Goal: Transaction & Acquisition: Download file/media

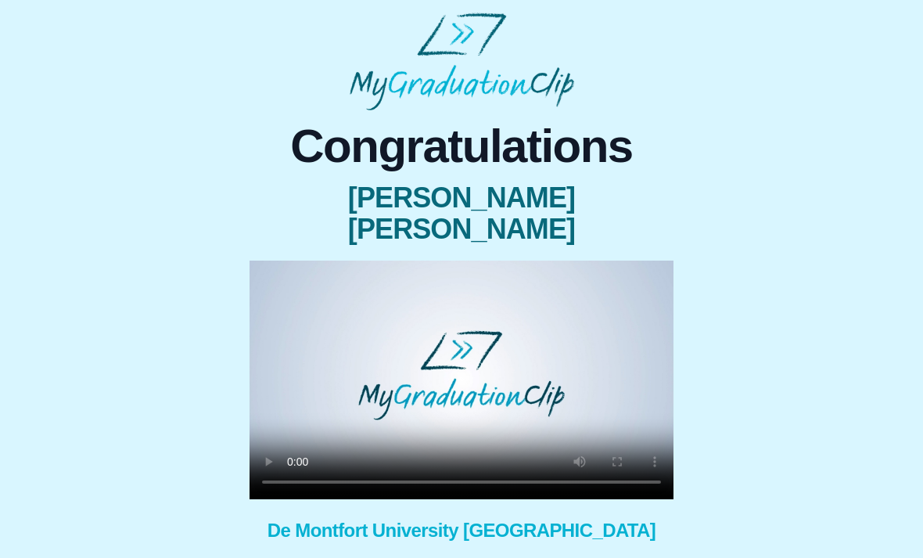
click at [465, 354] on video at bounding box center [462, 380] width 424 height 239
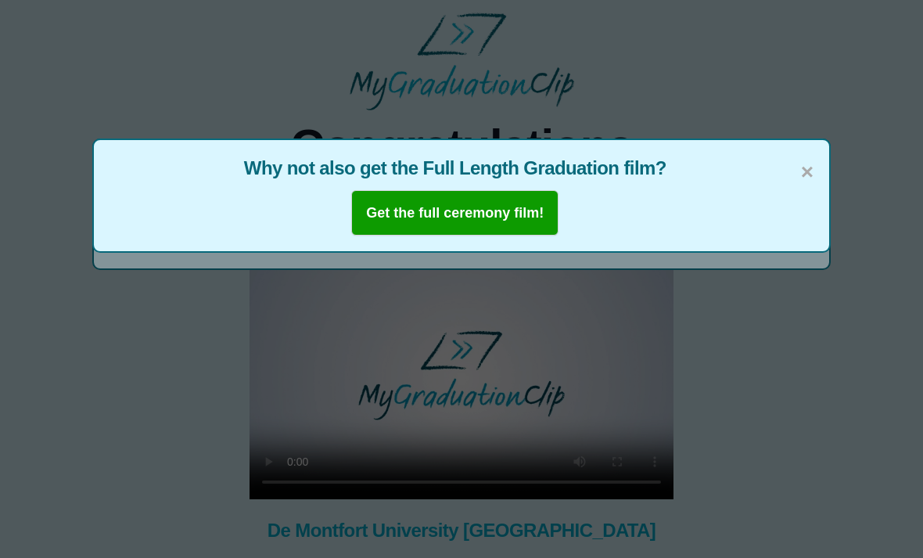
click at [806, 167] on span "×" at bounding box center [807, 172] width 13 height 33
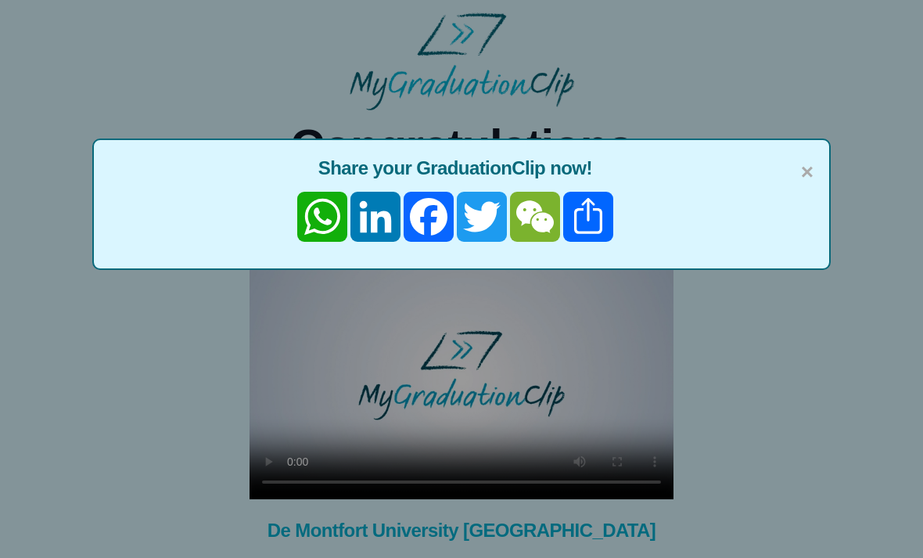
click at [812, 164] on span "×" at bounding box center [807, 172] width 13 height 33
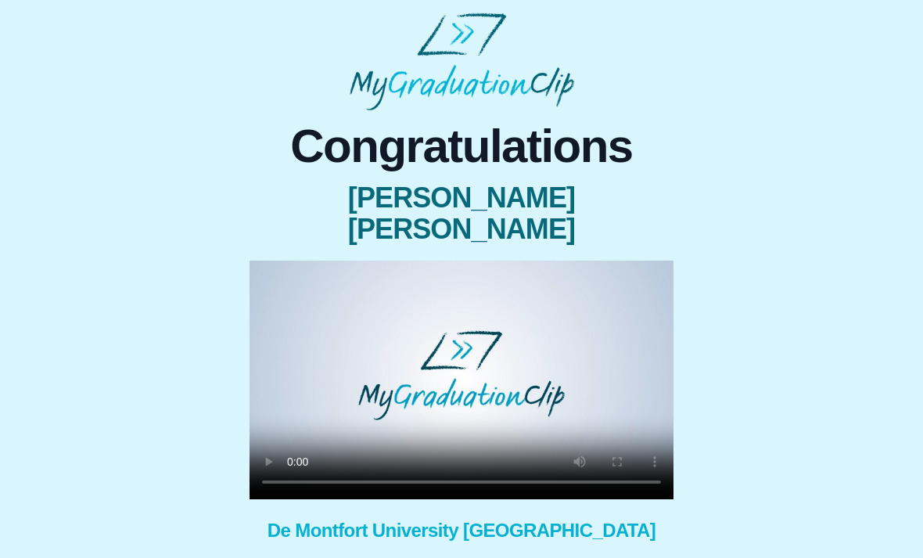
click at [458, 358] on video at bounding box center [462, 380] width 424 height 239
click at [454, 349] on video at bounding box center [462, 380] width 424 height 239
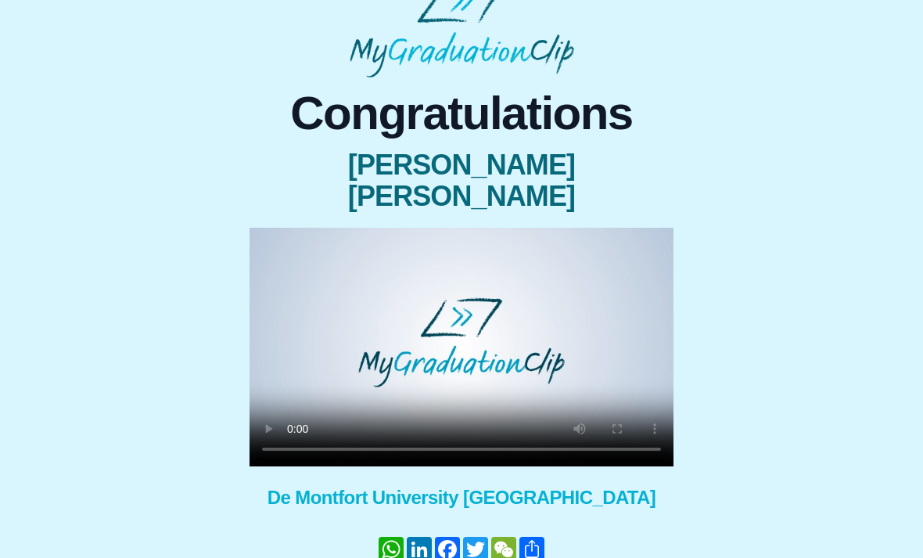
scroll to position [49, 0]
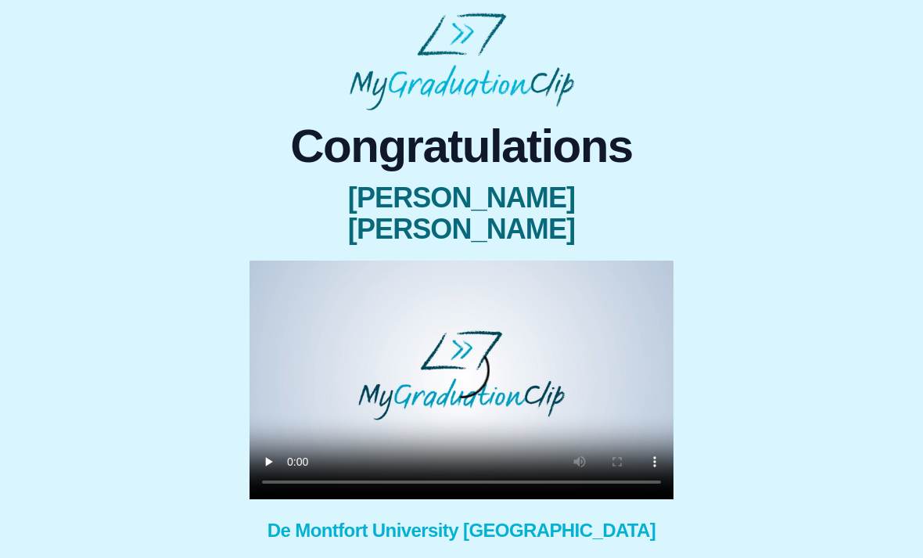
scroll to position [19, 0]
